Goal: Task Accomplishment & Management: Use online tool/utility

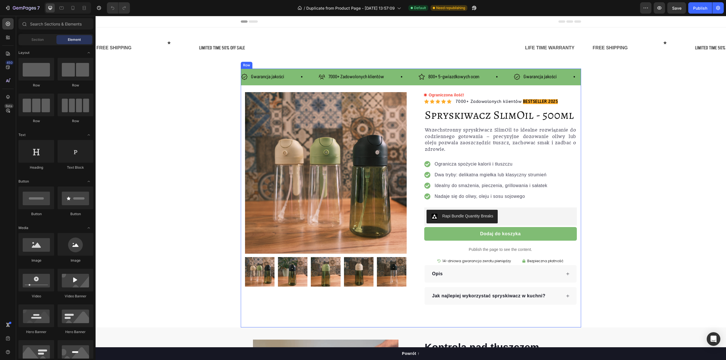
click at [295, 69] on div "Gwarancja jakości Item List 7000+ Zadowolonych klientów Item List 800+ 5-gwiazd…" at bounding box center [411, 77] width 340 height 17
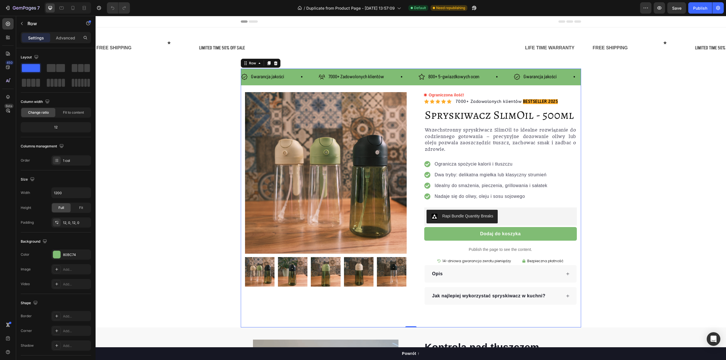
click at [248, 69] on div "Gwarancja jakości Item List 7000+ Zadowolonych klientów Item List 800+ 5-gwiazd…" at bounding box center [411, 77] width 340 height 17
click at [247, 83] on div "Gwarancja jakości Item List 7000+ Zadowolonych klientów Item List 800+ 5-gwiazd…" at bounding box center [411, 77] width 340 height 17
click at [304, 75] on div "Gwarancja jakości Item List" at bounding box center [279, 77] width 77 height 10
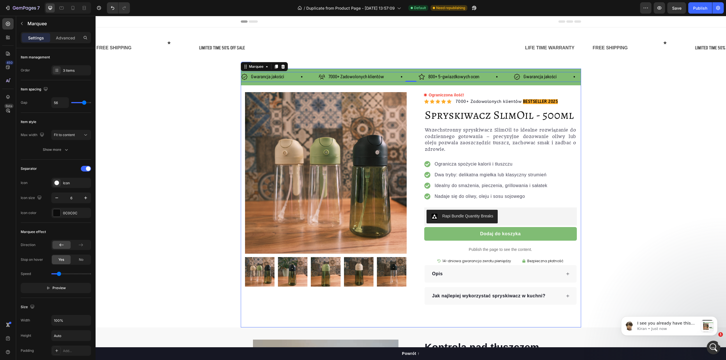
click at [317, 71] on div "Gwarancja jakości Item List 7000+ Zadowolonych klientów Item List 800+ 5-gwiazd…" at bounding box center [411, 77] width 340 height 17
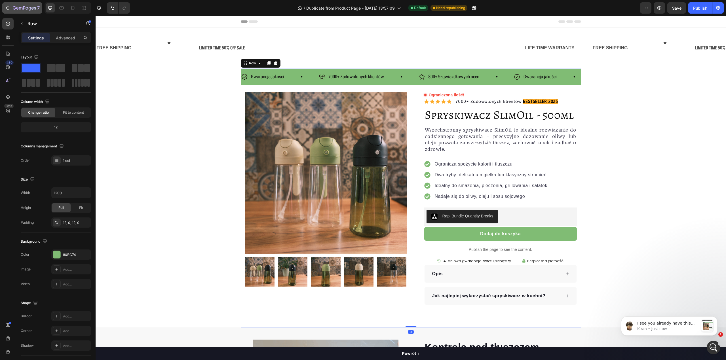
click at [12, 10] on div "7" at bounding box center [22, 8] width 35 height 7
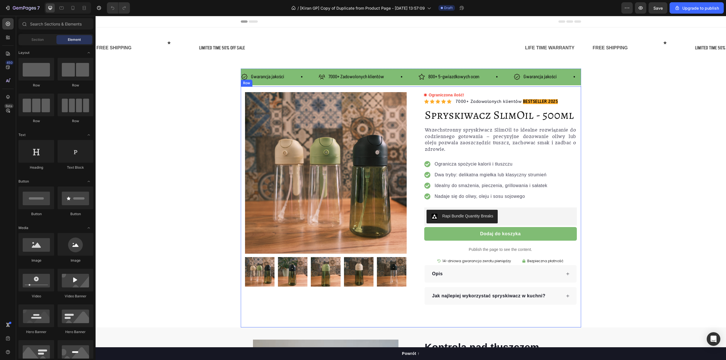
click at [384, 92] on div "Product Images Row Ograniczona ilość! Custom Code Icon Icon Icon Icon Icon Icon…" at bounding box center [411, 207] width 340 height 241
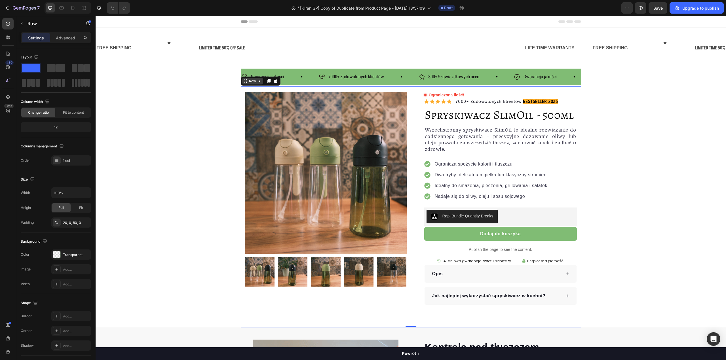
click at [257, 82] on icon at bounding box center [259, 81] width 5 height 5
click at [302, 70] on div "Gwarancja jakości Item List 7000+ Zadowolonych klientów Item List 800+ 5-gwiazd…" at bounding box center [411, 77] width 340 height 17
click at [257, 63] on icon at bounding box center [259, 63] width 5 height 5
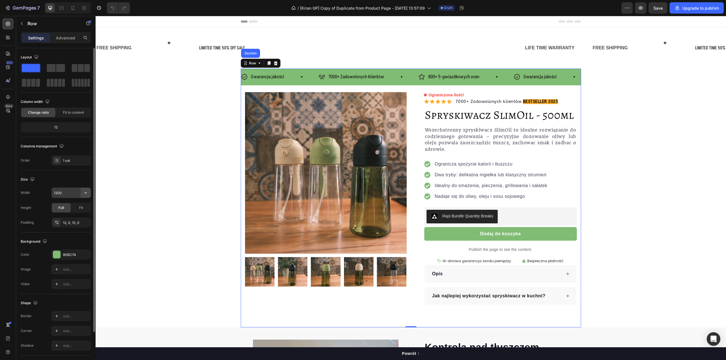
click at [85, 193] on icon "button" at bounding box center [86, 193] width 6 height 6
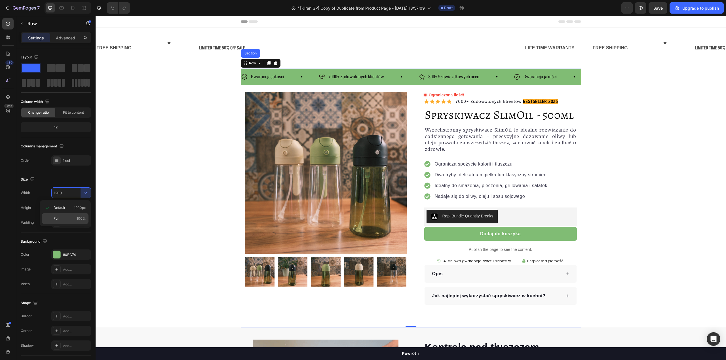
click at [69, 219] on p "Full 100%" at bounding box center [70, 218] width 32 height 5
type input "100%"
click at [72, 178] on div "Size" at bounding box center [56, 179] width 70 height 9
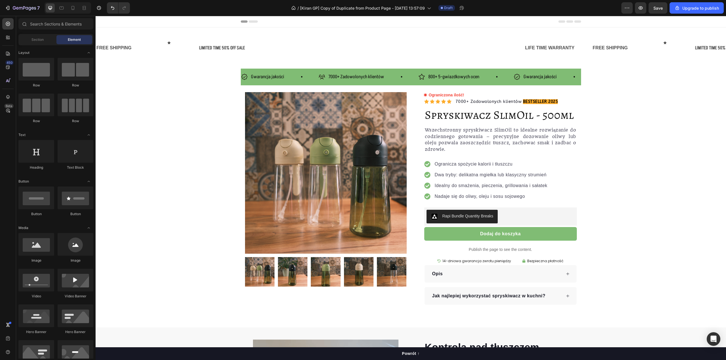
click at [236, 75] on section "Gwarancja jakości Item List 7000+ Zadowolonych klientów Item List 800+ 5-gwiazd…" at bounding box center [410, 198] width 349 height 259
click at [262, 79] on span "Gwarancja jakości" at bounding box center [267, 76] width 33 height 7
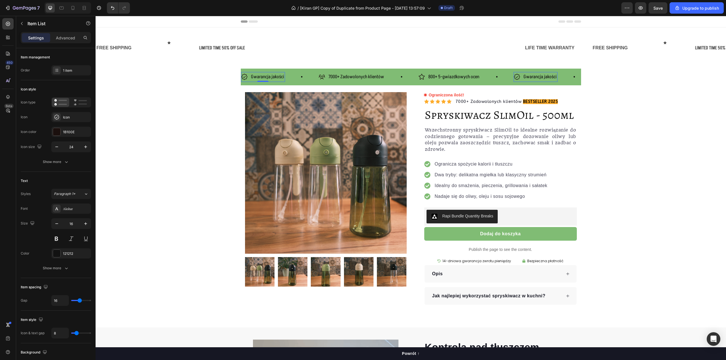
click at [258, 71] on div "Gwarancja jakości Item List 0 7000+ Zadowolonych klientów Item List 800+ 5-gwia…" at bounding box center [411, 77] width 340 height 17
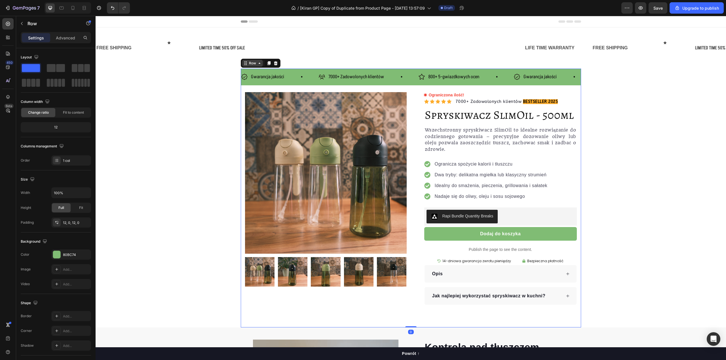
click at [248, 65] on div "Row" at bounding box center [252, 63] width 9 height 5
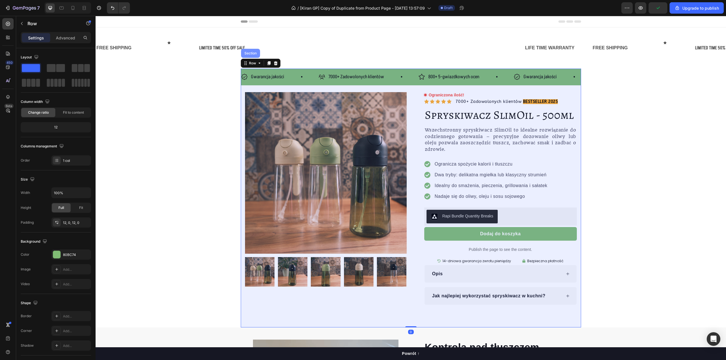
click at [248, 52] on div "Section" at bounding box center [250, 53] width 14 height 3
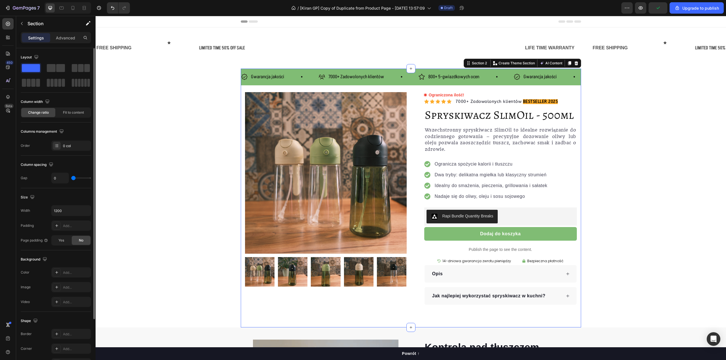
scroll to position [38, 0]
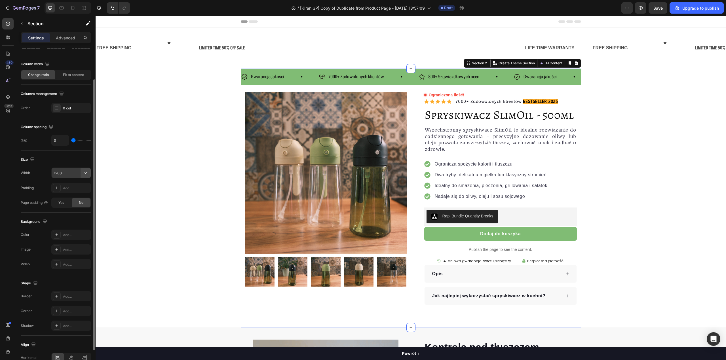
click at [87, 175] on icon "button" at bounding box center [86, 173] width 6 height 6
click at [76, 191] on div "Full 100%" at bounding box center [65, 188] width 47 height 11
type input "100%"
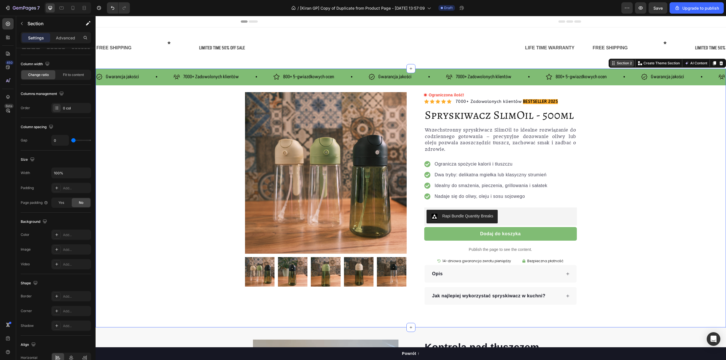
click at [616, 63] on div "Section 2" at bounding box center [624, 63] width 17 height 5
click at [151, 71] on div "Gwarancja jakości Item List 7000+ Zadowolonych klientów Item List 800+ 5-gwiazd…" at bounding box center [411, 77] width 631 height 17
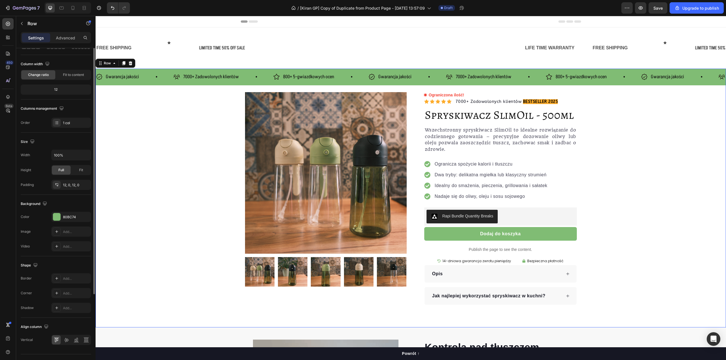
scroll to position [0, 0]
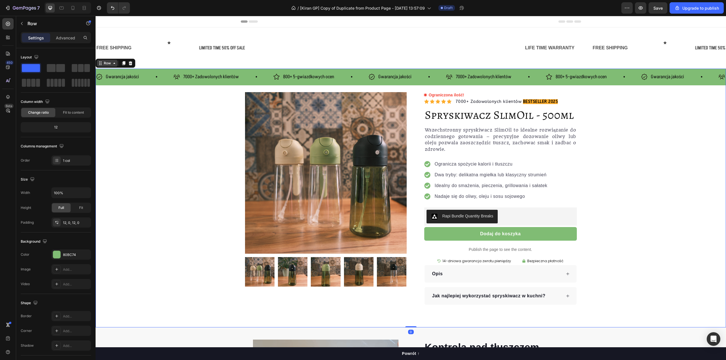
click at [115, 63] on icon at bounding box center [114, 63] width 2 height 1
click at [148, 83] on div "Gwarancja jakości Item List 7000+ Zadowolonych klientów Item List 800+ 5-gwiazd…" at bounding box center [411, 77] width 631 height 17
click at [147, 71] on div "Gwarancja jakości Item List 7000+ Zadowolonych klientów Item List 800+ 5-gwiazd…" at bounding box center [411, 77] width 631 height 17
click at [146, 75] on div "Gwarancja jakości Item List" at bounding box center [134, 77] width 77 height 10
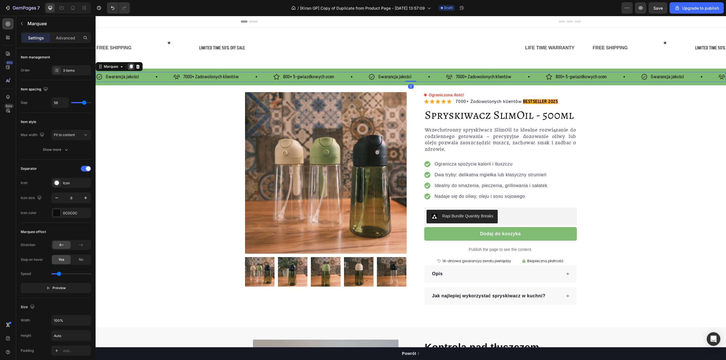
click at [130, 67] on icon at bounding box center [131, 66] width 5 height 5
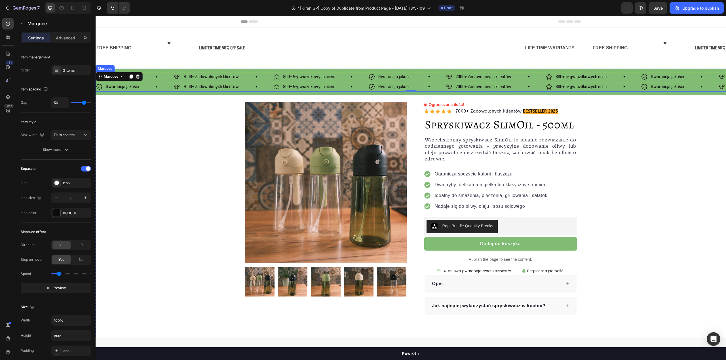
click at [146, 73] on div "Gwarancja jakości Item List" at bounding box center [134, 77] width 77 height 10
click at [148, 87] on div "Gwarancja jakości Item List" at bounding box center [134, 87] width 77 height 10
drag, startPoint x: 130, startPoint y: 77, endPoint x: 219, endPoint y: 138, distance: 107.2
click at [219, 138] on div "Gwarancja jakości Item List 7000+ Zadowolonych klientów Item List 800+ 5-gwiazd…" at bounding box center [411, 203] width 631 height 269
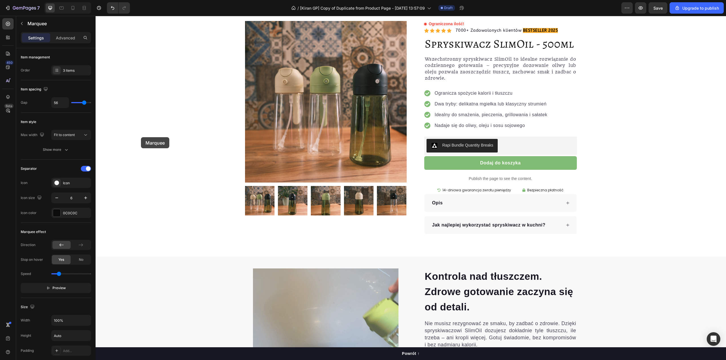
scroll to position [227, 0]
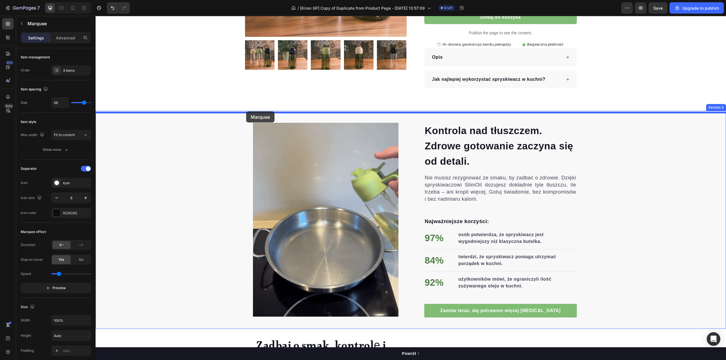
drag, startPoint x: 113, startPoint y: 78, endPoint x: 246, endPoint y: 113, distance: 138.3
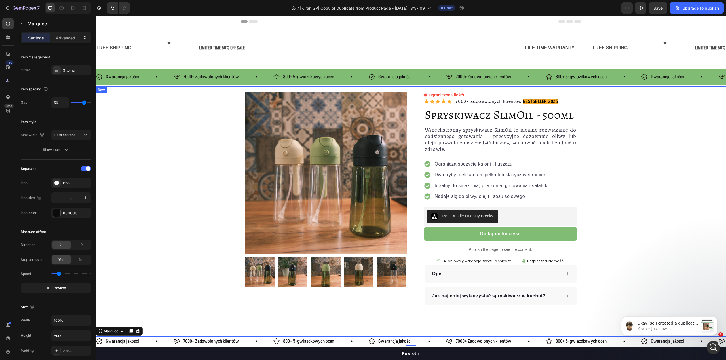
scroll to position [0, 0]
click at [152, 74] on div "Gwarancja jakości Item List" at bounding box center [134, 77] width 77 height 10
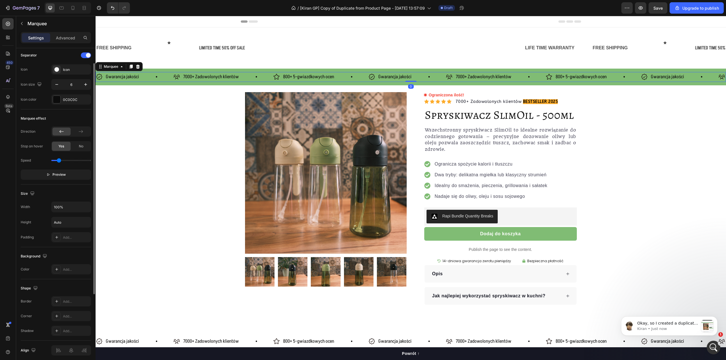
scroll to position [138, 0]
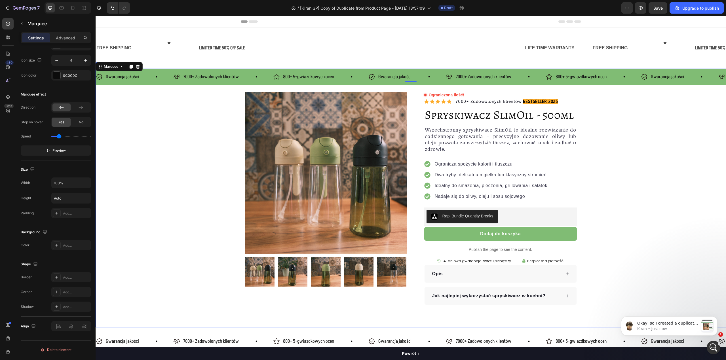
click at [156, 69] on div "Gwarancja jakości Item List 7000+ Zadowolonych klientów Item List 800+ 5-gwiazd…" at bounding box center [411, 77] width 631 height 17
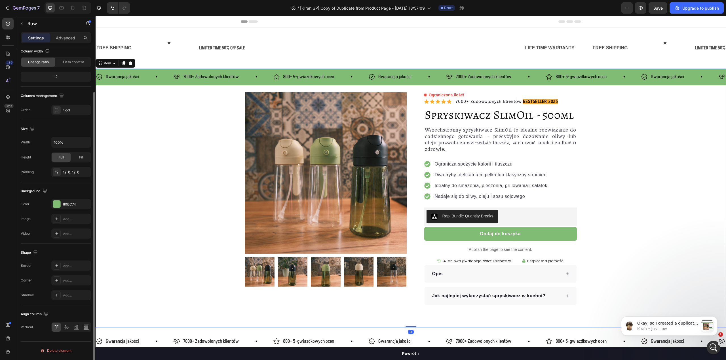
scroll to position [0, 0]
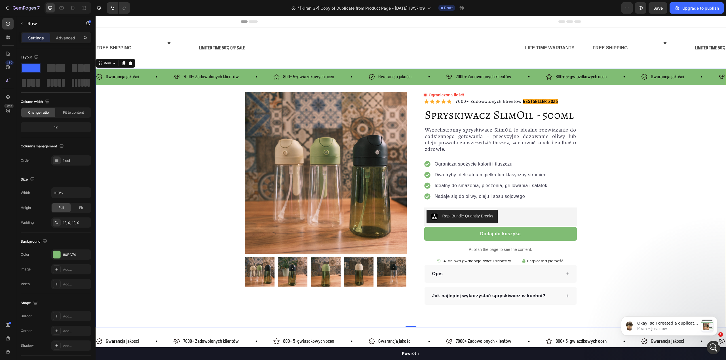
click at [246, 71] on div "Gwarancja jakości Item List 7000+ Zadowolonych klientów Item List 800+ 5-gwiazd…" at bounding box center [411, 77] width 631 height 17
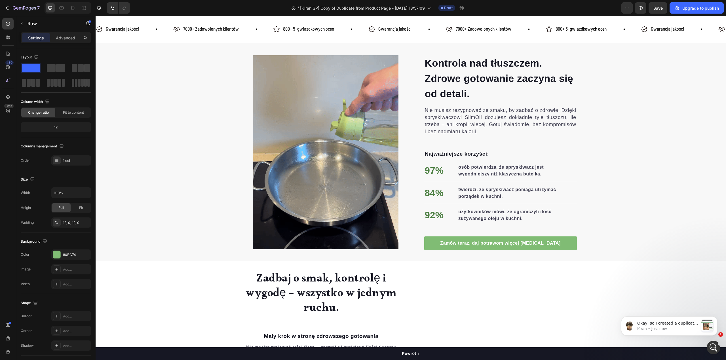
scroll to position [265, 0]
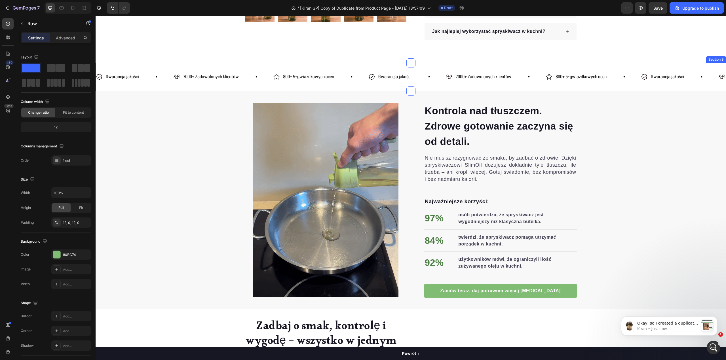
click at [252, 71] on div "Gwarancja jakości Item List 7000+ Zadowolonych klientów Item List 800+ 5-gwiazd…" at bounding box center [411, 77] width 631 height 28
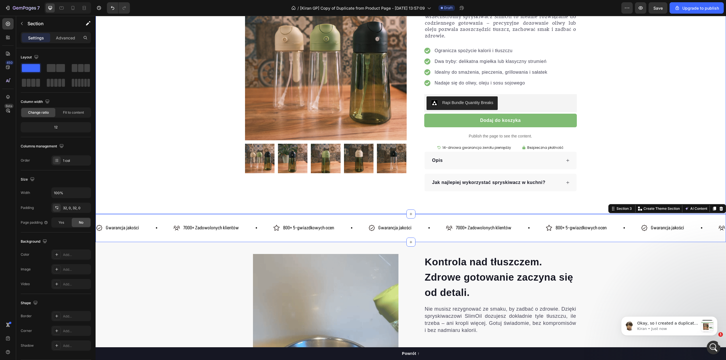
scroll to position [0, 0]
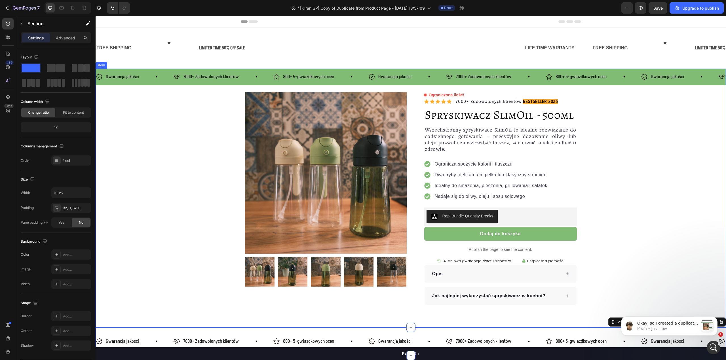
click at [146, 70] on div "Gwarancja jakości Item List 7000+ Zadowolonych klientów Item List 800+ 5-gwiazd…" at bounding box center [411, 77] width 631 height 17
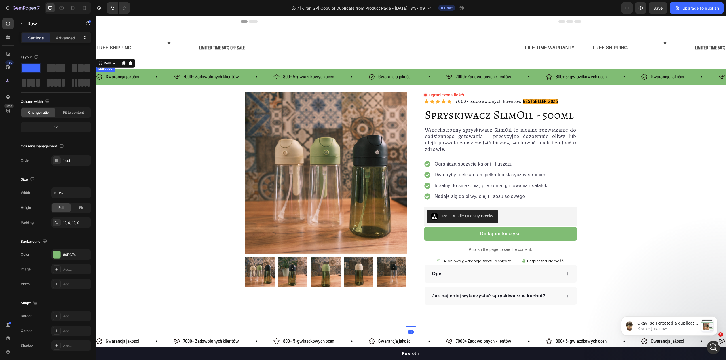
click at [144, 76] on div "Gwarancja jakości Item List" at bounding box center [134, 77] width 77 height 10
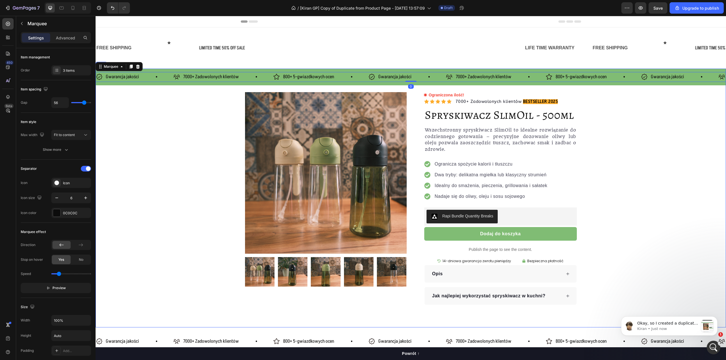
click at [147, 71] on div "Gwarancja jakości Item List 7000+ Zadowolonych klientów Item List 800+ 5-gwiazd…" at bounding box center [411, 77] width 631 height 17
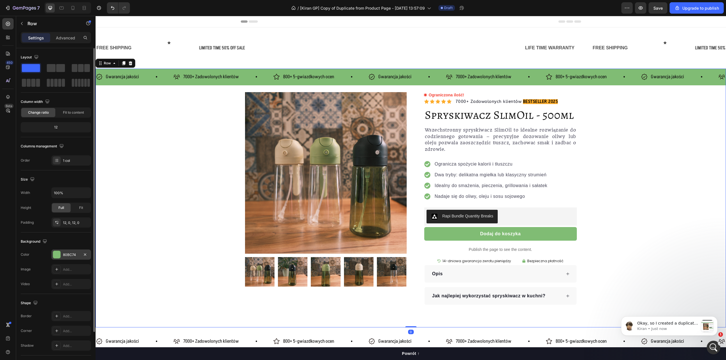
click at [68, 255] on div "80BC74" at bounding box center [71, 254] width 16 height 5
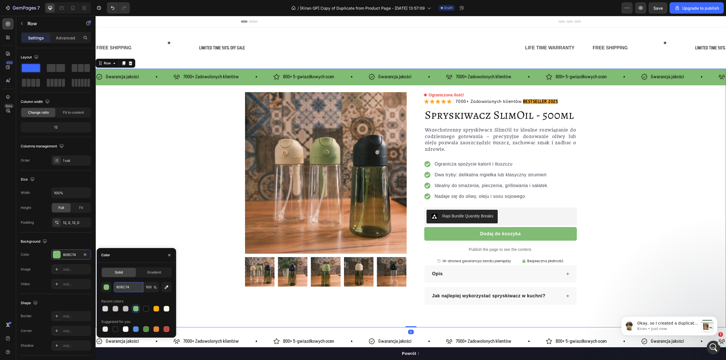
click at [126, 283] on input "80BC74" at bounding box center [129, 287] width 30 height 10
click at [170, 75] on div "Gwarancja jakości Item List" at bounding box center [134, 77] width 77 height 10
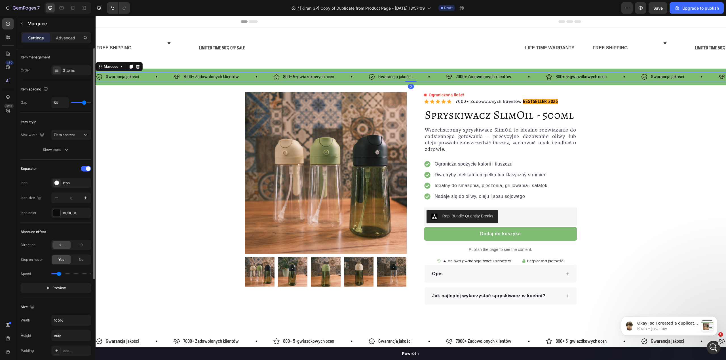
scroll to position [113, 0]
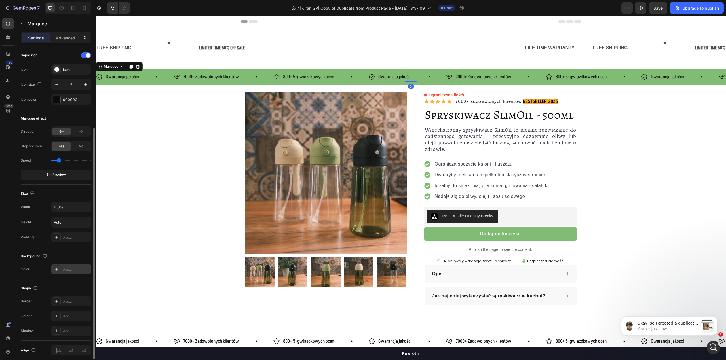
click at [65, 272] on div "Add..." at bounding box center [76, 269] width 27 height 5
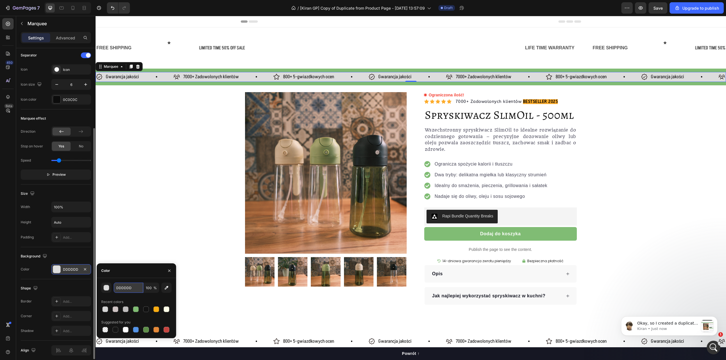
click at [124, 288] on input "DDDDDD" at bounding box center [129, 288] width 30 height 10
paste input "80BC74"
type input "80BC74"
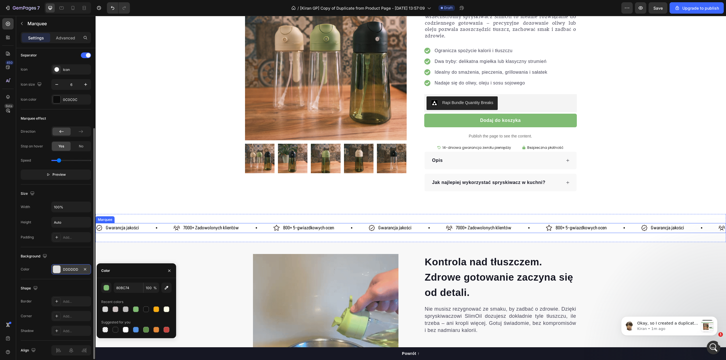
click at [244, 230] on div "7000+ Zadowolonych klientów Item List" at bounding box center [223, 228] width 100 height 10
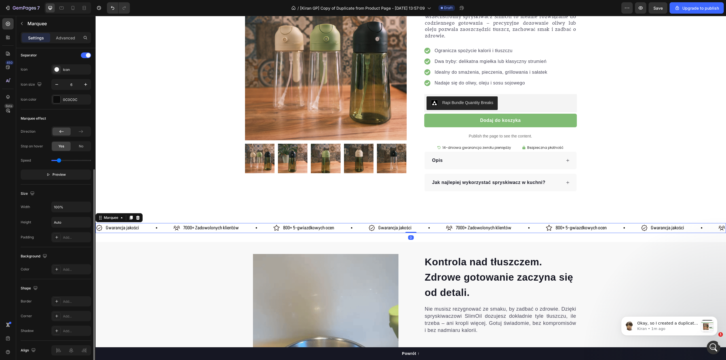
scroll to position [138, 0]
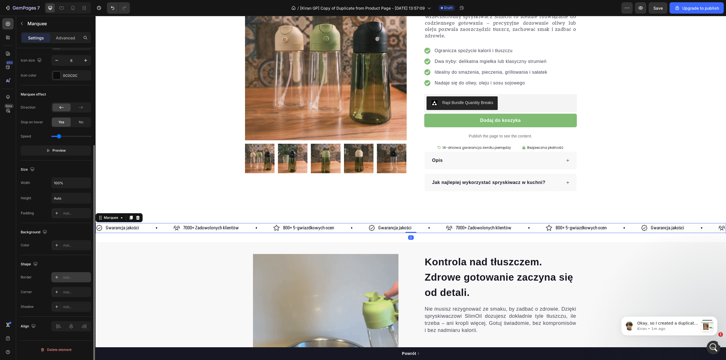
click at [66, 278] on div "Add..." at bounding box center [76, 277] width 27 height 5
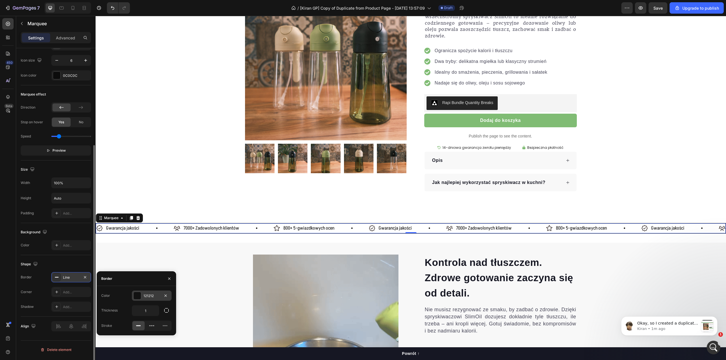
click at [151, 296] on div "121212" at bounding box center [152, 296] width 16 height 5
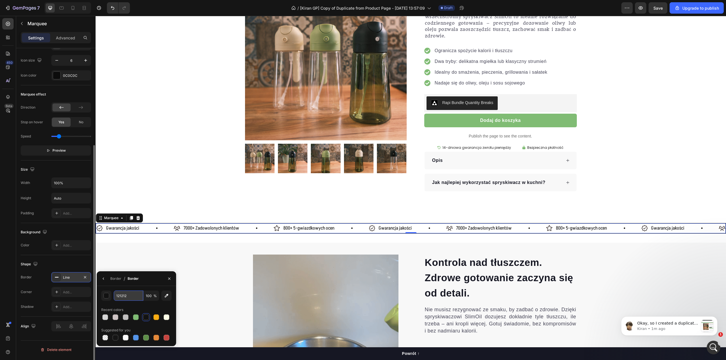
click at [134, 296] on input "121212" at bounding box center [129, 296] width 30 height 10
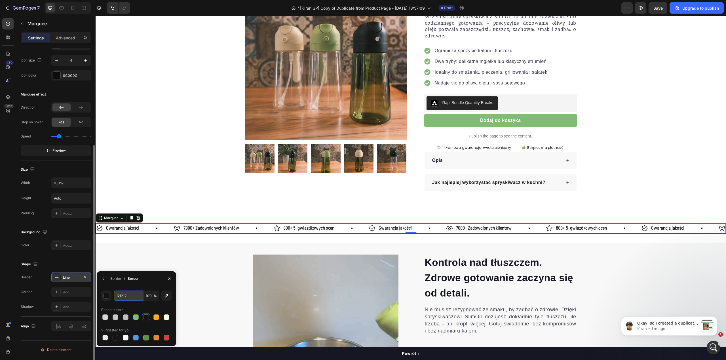
paste input "80BC74"
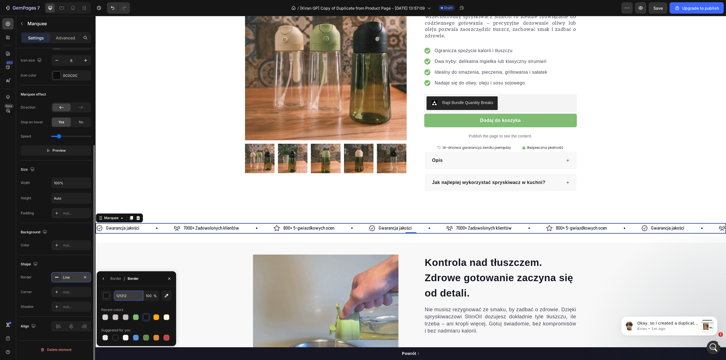
type input "80BC74"
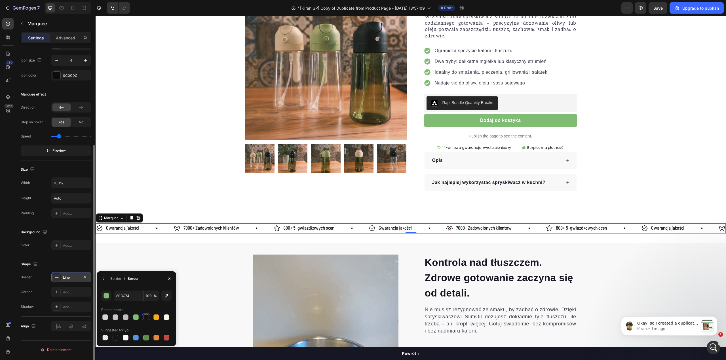
click at [61, 267] on div "Shape" at bounding box center [56, 264] width 70 height 9
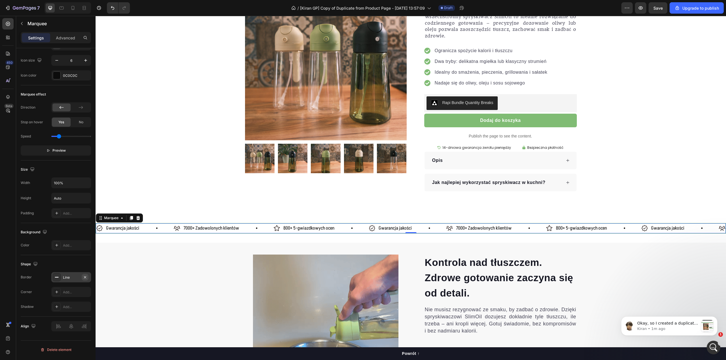
click at [86, 280] on icon "button" at bounding box center [85, 277] width 5 height 5
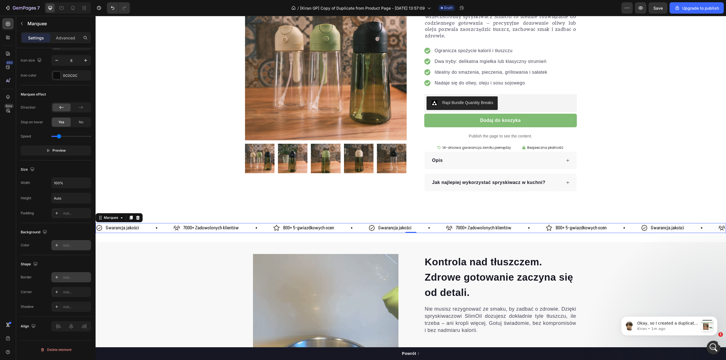
click at [69, 246] on div "Add..." at bounding box center [76, 245] width 27 height 5
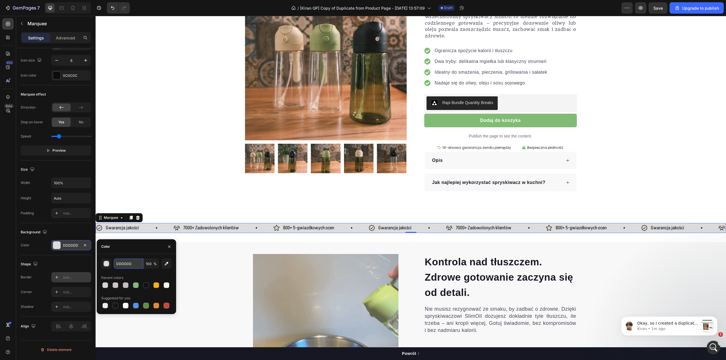
click at [132, 264] on input "DDDDDD" at bounding box center [129, 264] width 30 height 10
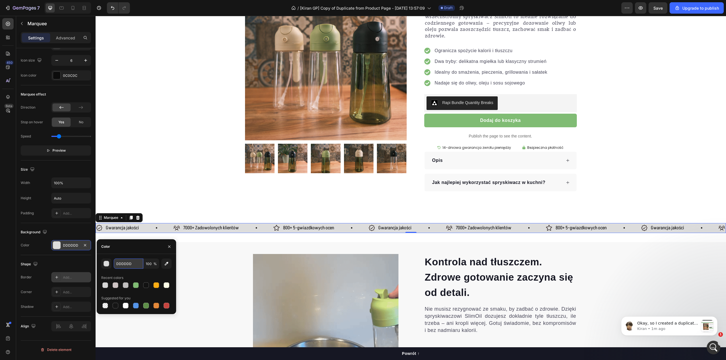
paste input "80BC74"
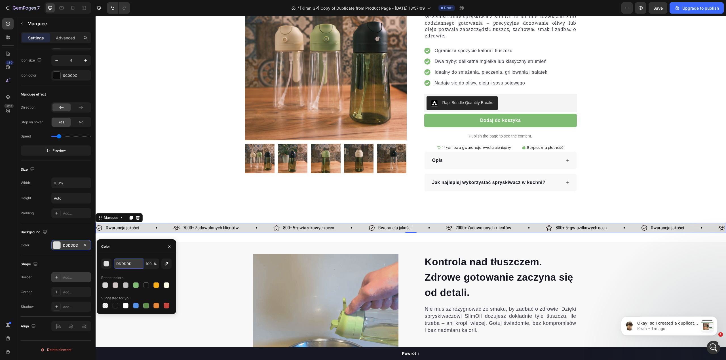
type input "80BC74"
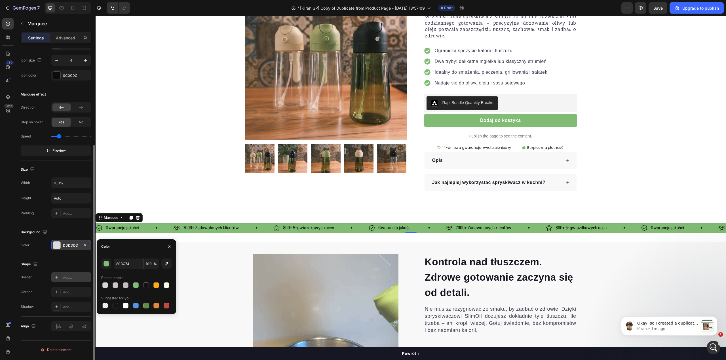
click at [70, 233] on div "Background" at bounding box center [56, 232] width 70 height 9
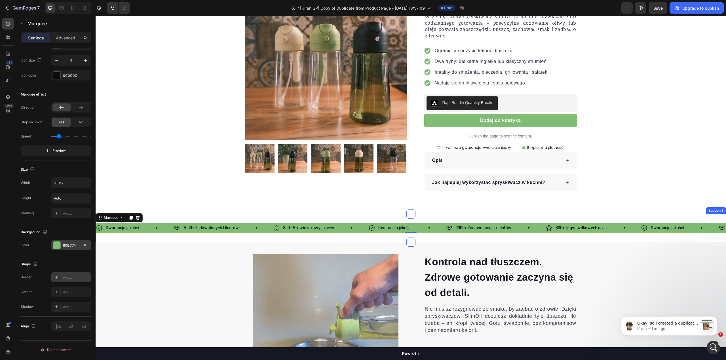
click at [172, 224] on div "Gwarancja jakości Item List 7000+ Zadowolonych klientów Item List 800+ 5-gwiazd…" at bounding box center [411, 228] width 631 height 28
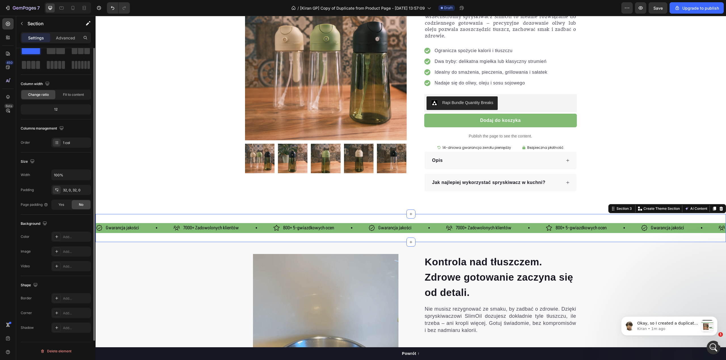
scroll to position [0, 0]
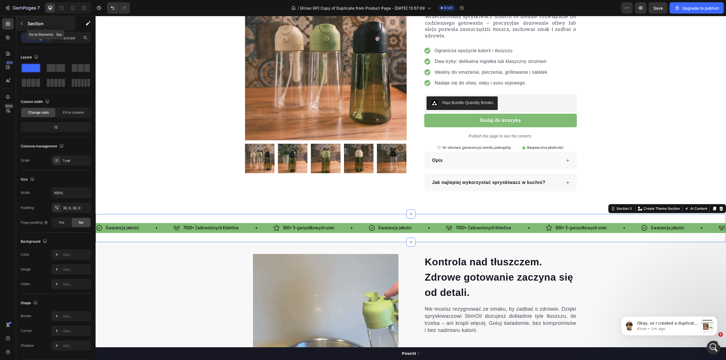
click at [50, 30] on div "Section" at bounding box center [45, 23] width 59 height 15
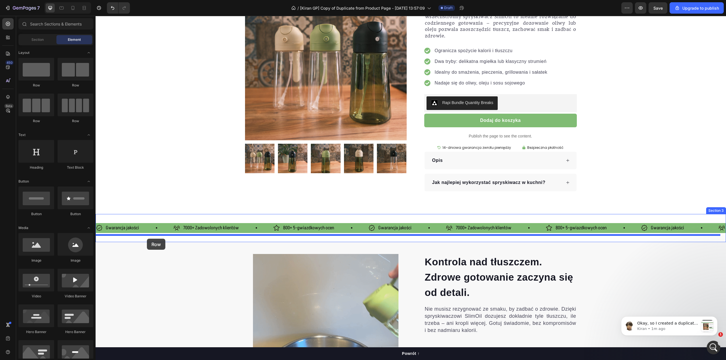
drag, startPoint x: 132, startPoint y: 90, endPoint x: 147, endPoint y: 239, distance: 149.7
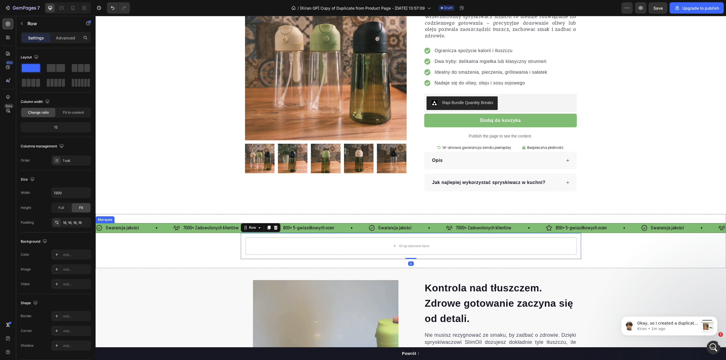
click at [148, 231] on div "Gwarancja jakości Item List" at bounding box center [134, 228] width 77 height 10
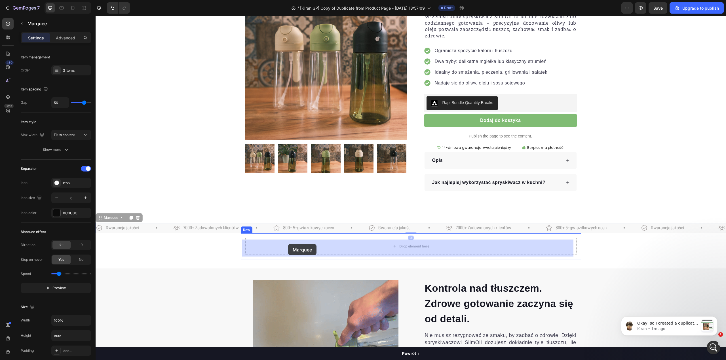
drag, startPoint x: 110, startPoint y: 220, endPoint x: 288, endPoint y: 244, distance: 179.8
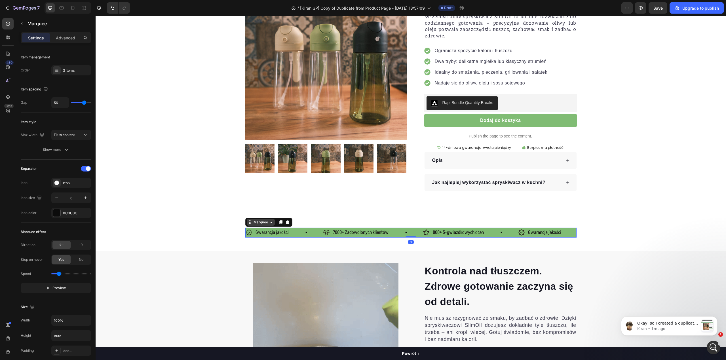
click at [255, 225] on div "Marquee" at bounding box center [260, 222] width 17 height 5
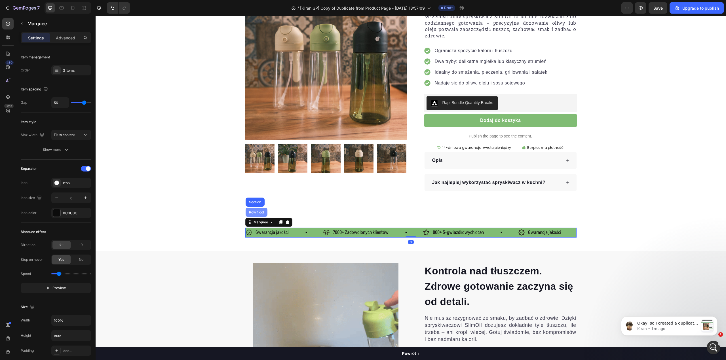
click at [254, 214] on div "Row 1 col" at bounding box center [256, 212] width 17 height 3
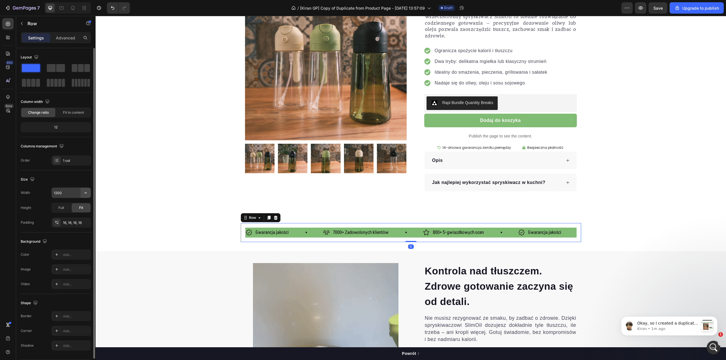
click at [90, 194] on button "button" at bounding box center [86, 193] width 10 height 10
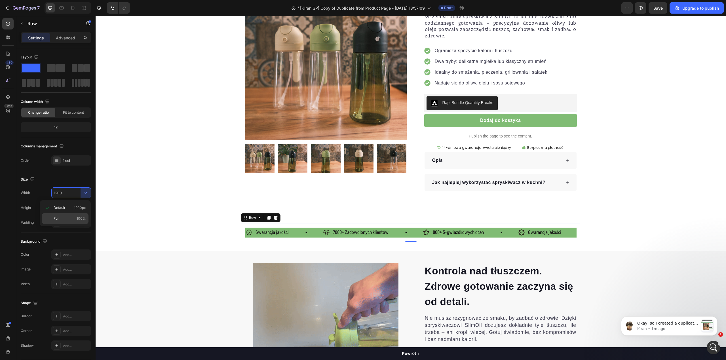
click at [73, 217] on p "Full 100%" at bounding box center [70, 218] width 32 height 5
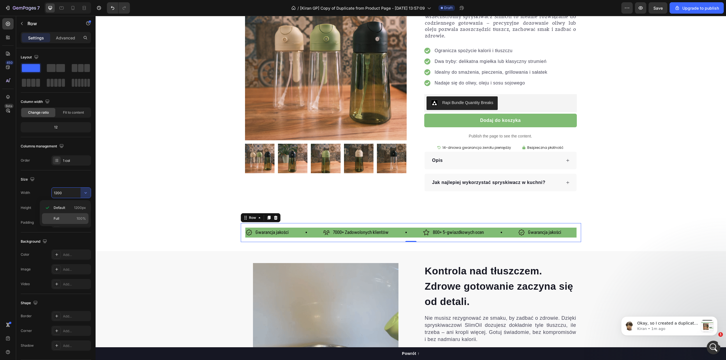
type input "100%"
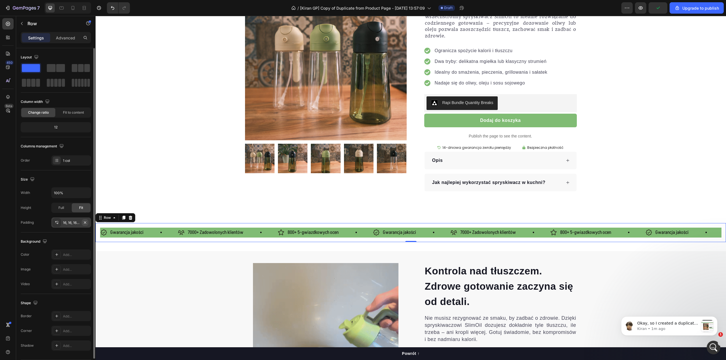
click at [85, 223] on icon "button" at bounding box center [85, 222] width 2 height 2
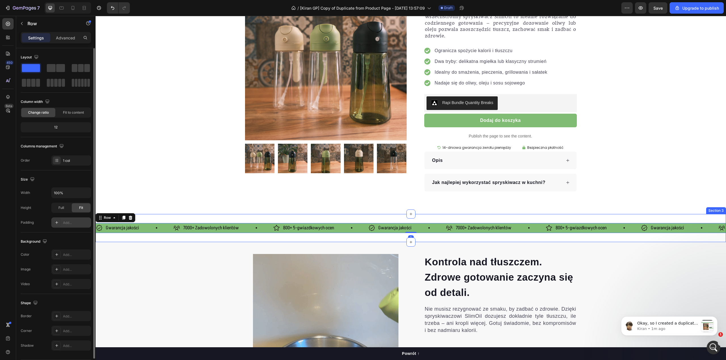
click at [154, 221] on div "Gwarancja jakości Item List 7000+ Zadowolonych klientów Item List 800+ 5-gwiazd…" at bounding box center [411, 228] width 631 height 28
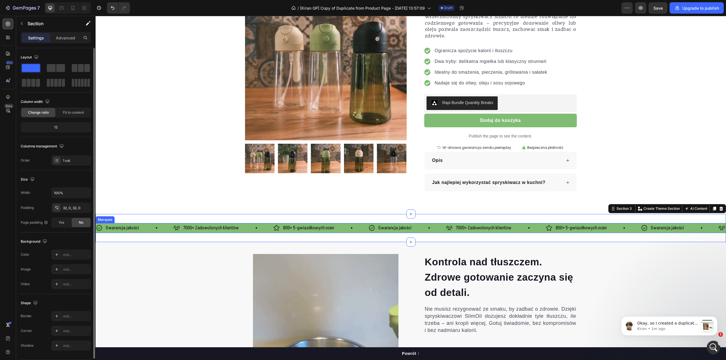
click at [151, 228] on div "Gwarancja jakości Item List" at bounding box center [134, 228] width 77 height 10
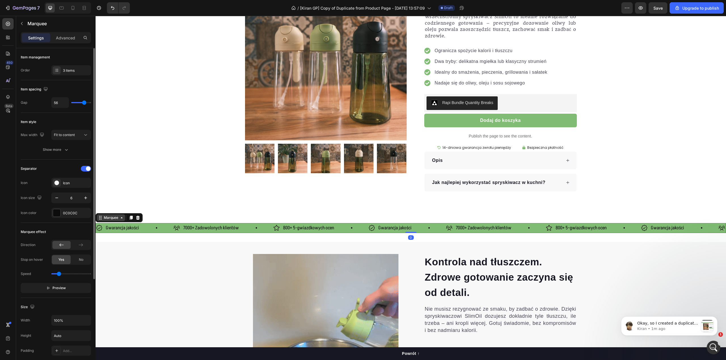
click at [122, 220] on icon at bounding box center [121, 218] width 5 height 5
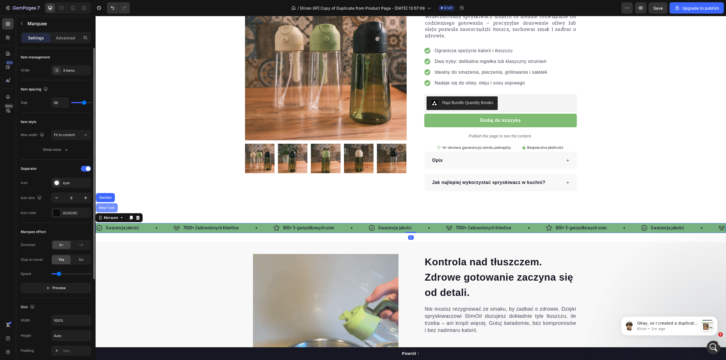
click at [113, 208] on div "Row 1 col" at bounding box center [106, 207] width 17 height 3
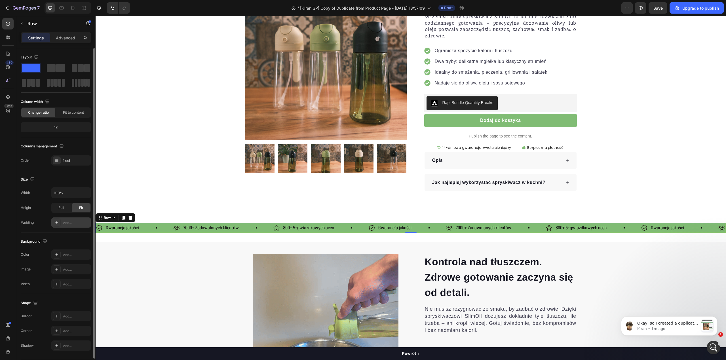
click at [87, 225] on div "Add..." at bounding box center [76, 222] width 27 height 5
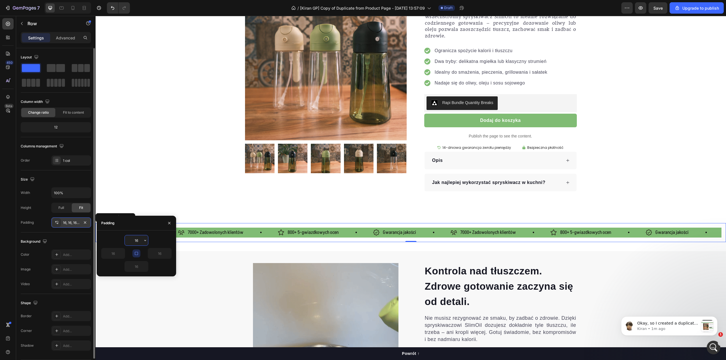
scroll to position [18, 0]
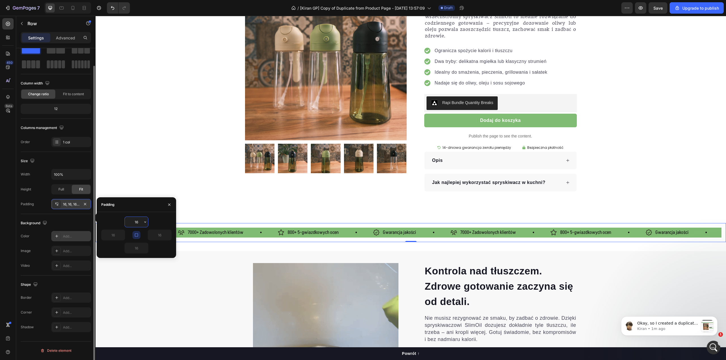
click at [70, 240] on div "Add..." at bounding box center [71, 236] width 40 height 10
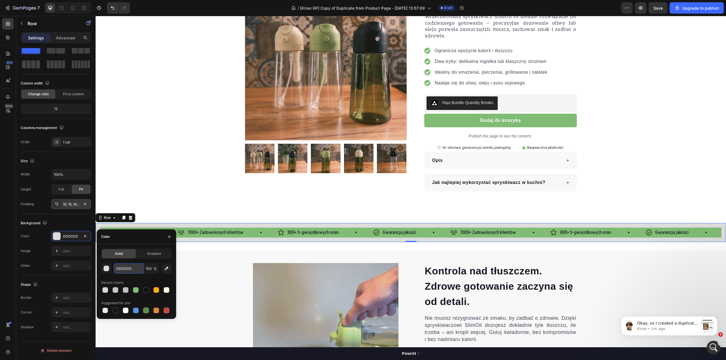
click at [127, 269] on input "DDDDDD" at bounding box center [129, 269] width 30 height 10
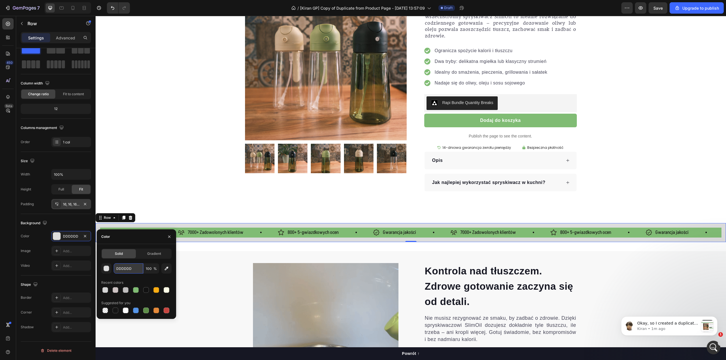
paste input "80BC74"
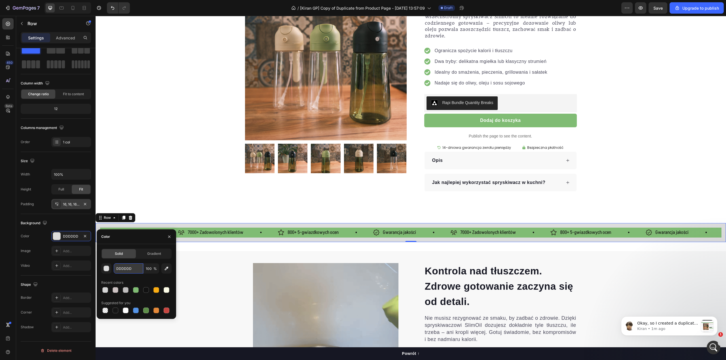
type input "80BC74"
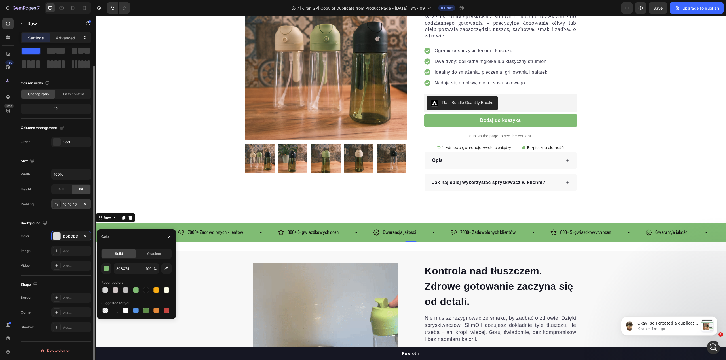
click at [81, 229] on div "Background The changes might be hidden by the video. Color DDDDDD Image Add... …" at bounding box center [56, 245] width 70 height 62
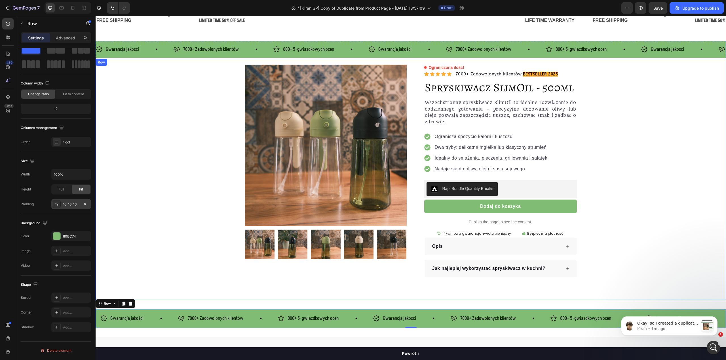
scroll to position [0, 0]
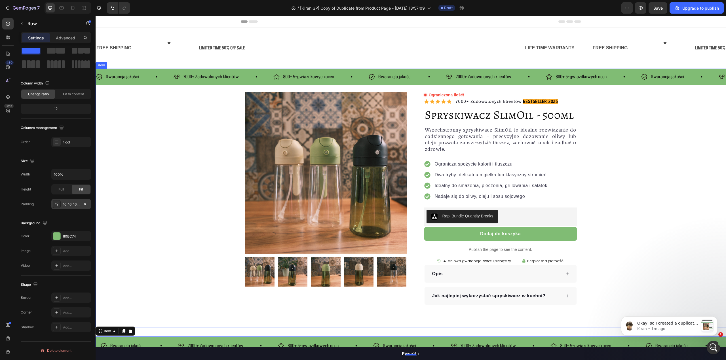
click at [352, 71] on div "Gwarancja jakości Item List 7000+ Zadowolonych klientów Item List 800+ 5-gwiazd…" at bounding box center [411, 77] width 631 height 17
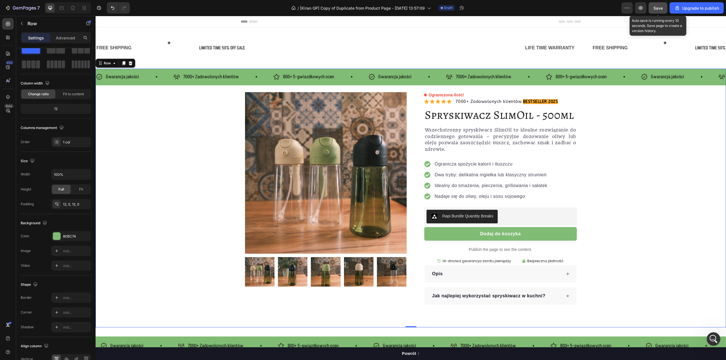
click at [661, 11] on button "Save" at bounding box center [658, 7] width 19 height 11
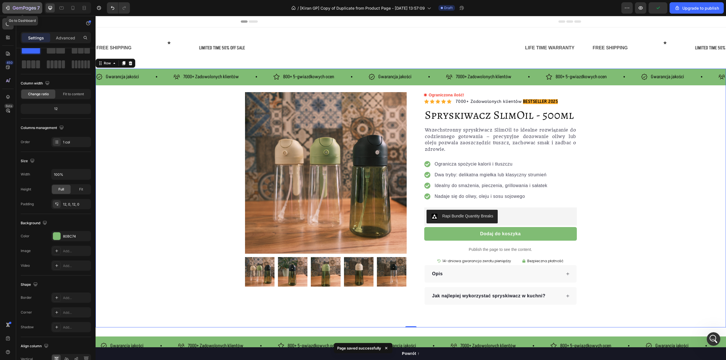
click at [23, 8] on icon "button" at bounding box center [24, 7] width 2 height 3
